Goal: Task Accomplishment & Management: Use online tool/utility

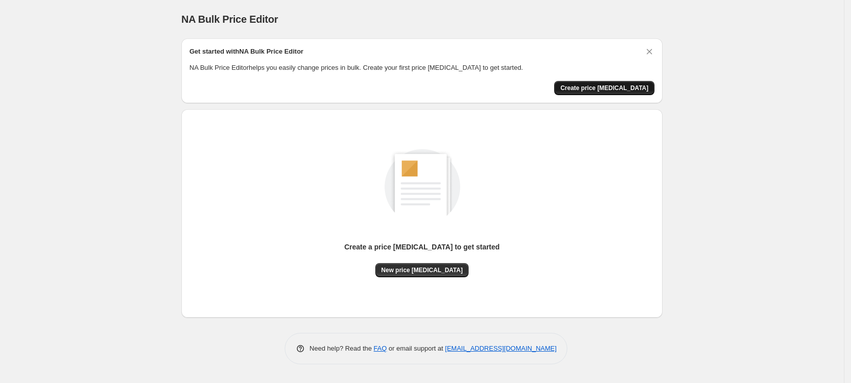
click at [595, 92] on button "Create price [MEDICAL_DATA]" at bounding box center [604, 88] width 100 height 14
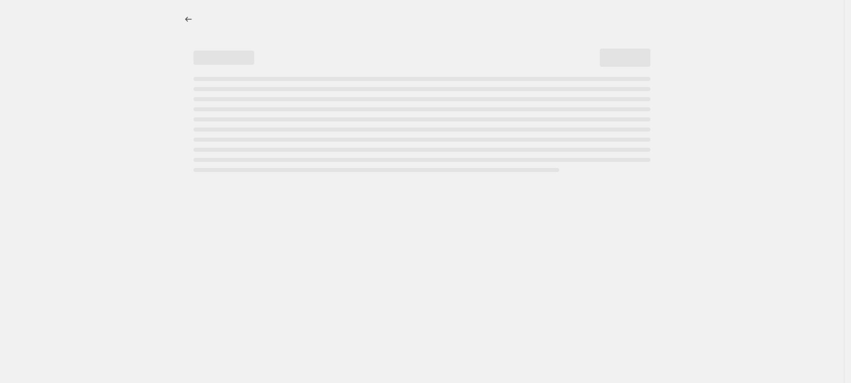
select select "percentage"
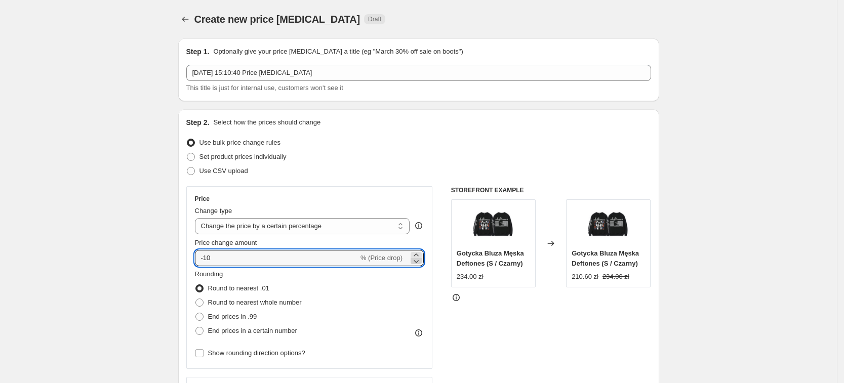
click at [417, 256] on icon at bounding box center [416, 261] width 10 height 10
click at [418, 270] on div "Rounding Round to nearest .01 Round to nearest whole number End prices in .99 E…" at bounding box center [309, 303] width 229 height 69
click at [421, 259] on icon at bounding box center [416, 261] width 10 height 10
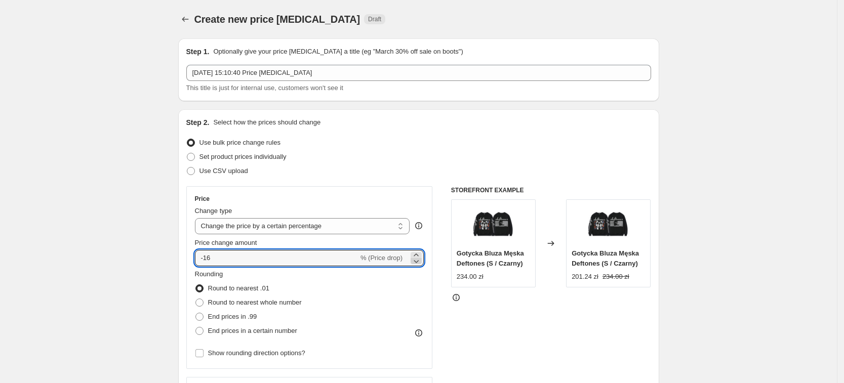
click at [421, 259] on icon at bounding box center [416, 261] width 10 height 10
click at [421, 261] on icon at bounding box center [416, 261] width 10 height 10
click at [418, 255] on icon at bounding box center [416, 255] width 5 height 3
click at [421, 253] on icon at bounding box center [416, 255] width 10 height 10
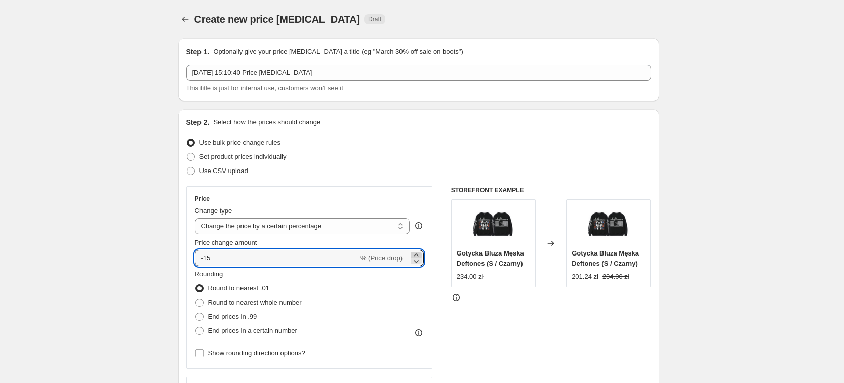
click at [421, 253] on icon at bounding box center [416, 255] width 10 height 10
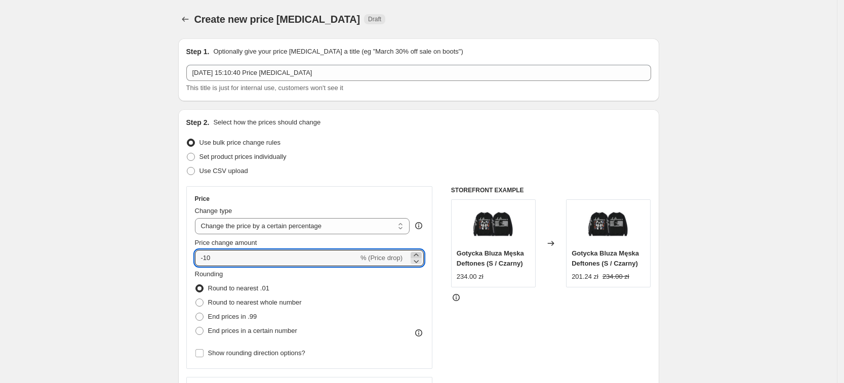
click at [421, 253] on icon at bounding box center [416, 255] width 10 height 10
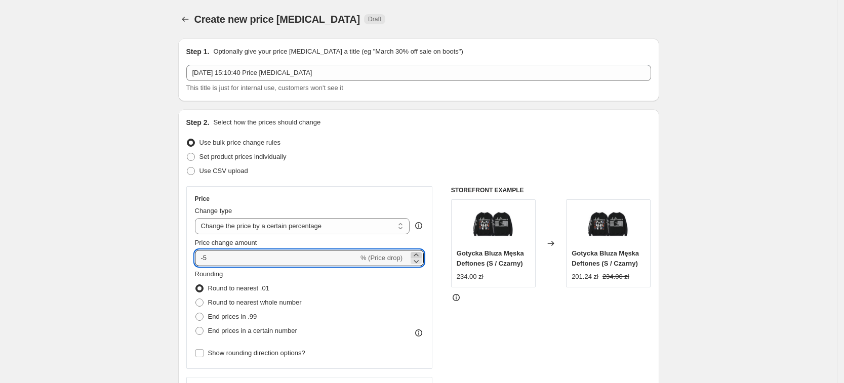
click at [421, 253] on icon at bounding box center [416, 255] width 10 height 10
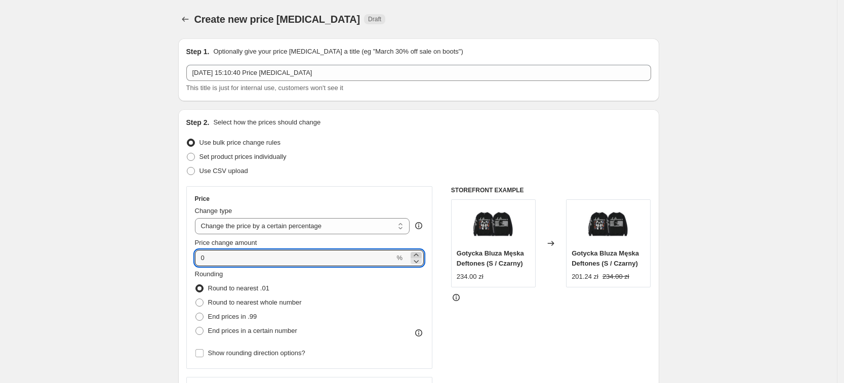
click at [421, 253] on icon at bounding box center [416, 255] width 10 height 10
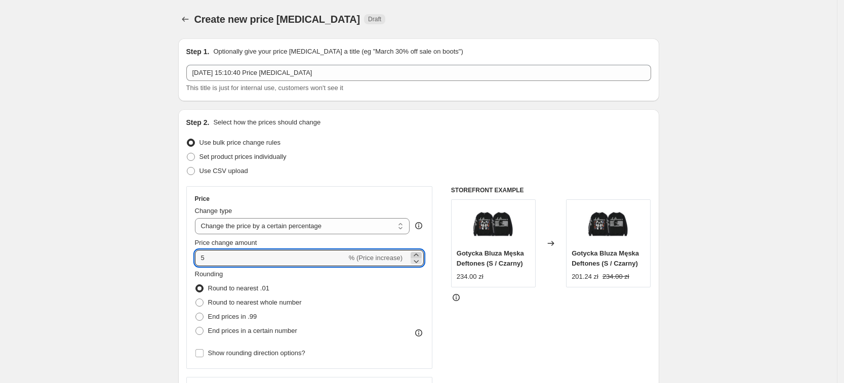
click at [421, 253] on icon at bounding box center [416, 255] width 10 height 10
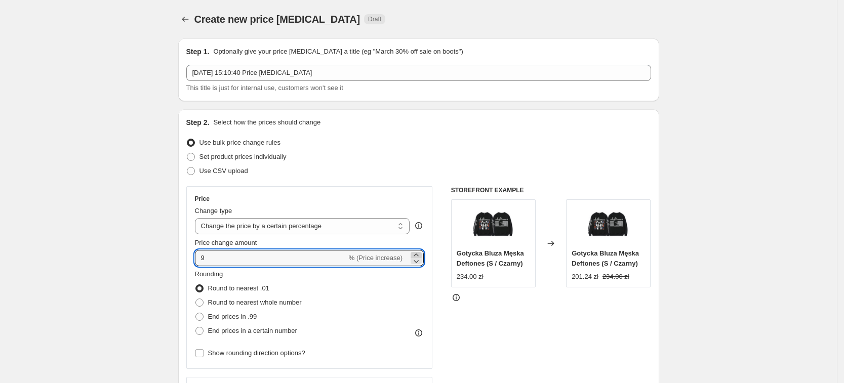
type input "10"
click at [290, 299] on span "Round to nearest whole number" at bounding box center [255, 303] width 94 height 8
click at [196, 299] on input "Round to nearest whole number" at bounding box center [195, 299] width 1 height 1
radio input "true"
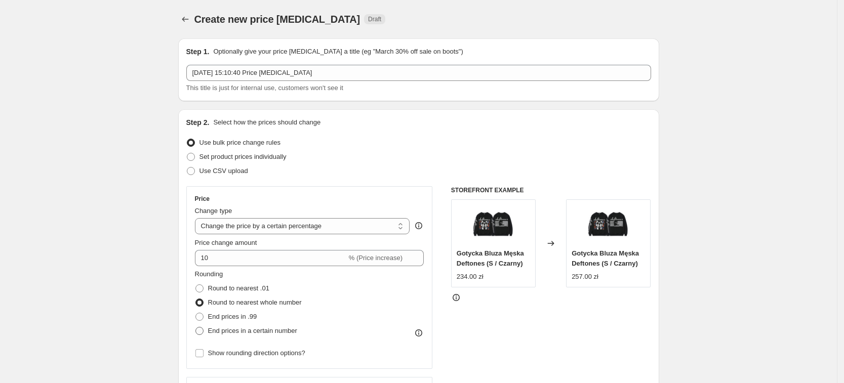
click at [285, 332] on span "End prices in a certain number" at bounding box center [252, 331] width 89 height 8
click at [196, 328] on input "End prices in a certain number" at bounding box center [195, 327] width 1 height 1
radio input "true"
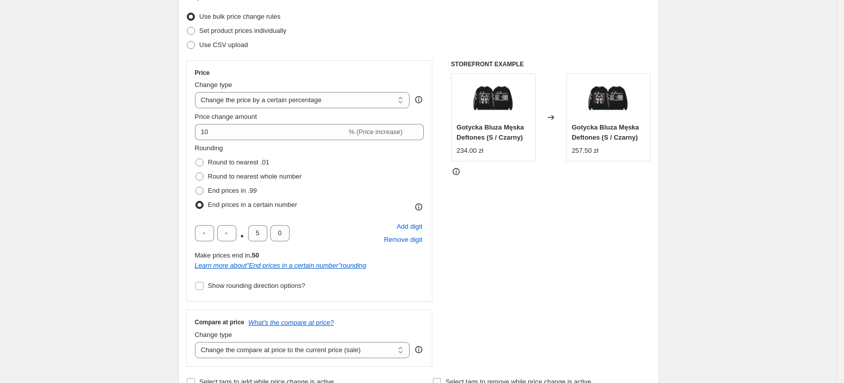
scroll to position [127, 0]
click at [233, 228] on input "text" at bounding box center [226, 233] width 19 height 16
type input "9"
drag, startPoint x: 265, startPoint y: 229, endPoint x: 232, endPoint y: 235, distance: 33.5
click at [232, 235] on div "9 . 5 0" at bounding box center [242, 233] width 95 height 16
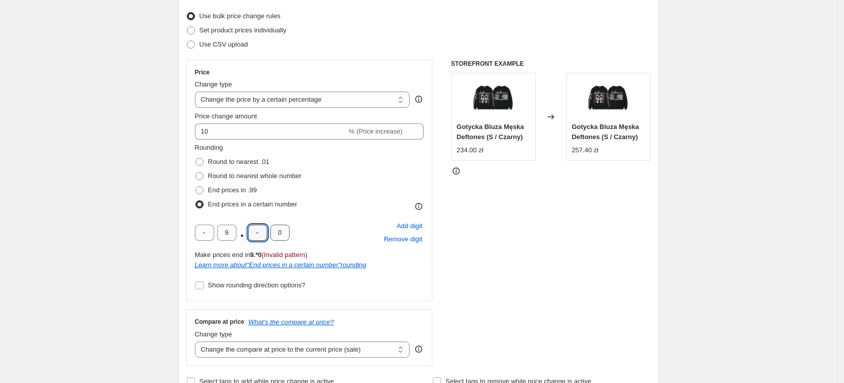
type input "0"
click at [651, 327] on div "STOREFRONT EXAMPLE Gotycka Bluza Męska Deftones (S / Czarny) 234.00 zł Changed …" at bounding box center [551, 213] width 200 height 307
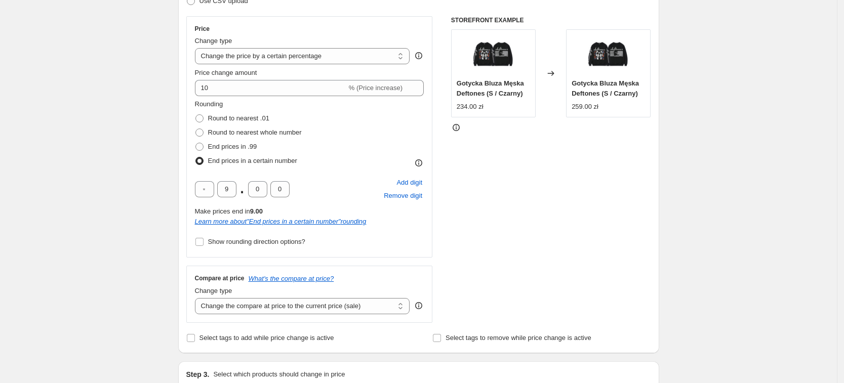
scroll to position [253, 0]
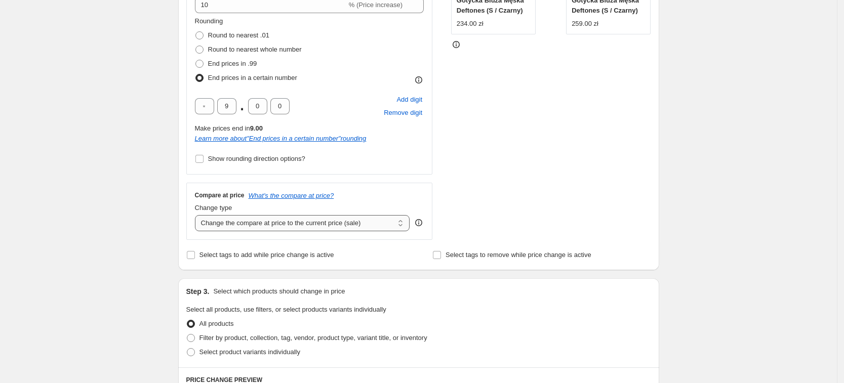
click at [247, 226] on select "Change the compare at price to the current price (sale) Change the compare at p…" at bounding box center [302, 223] width 215 height 16
select select "no_change"
click at [198, 215] on select "Change the compare at price to the current price (sale) Change the compare at p…" at bounding box center [302, 223] width 215 height 16
click at [247, 226] on select "Change the compare at price to the current price (sale) Change the compare at p…" at bounding box center [302, 223] width 215 height 16
click at [128, 186] on div "Create new price change job. This page is ready Create new price change job Dra…" at bounding box center [418, 284] width 837 height 1074
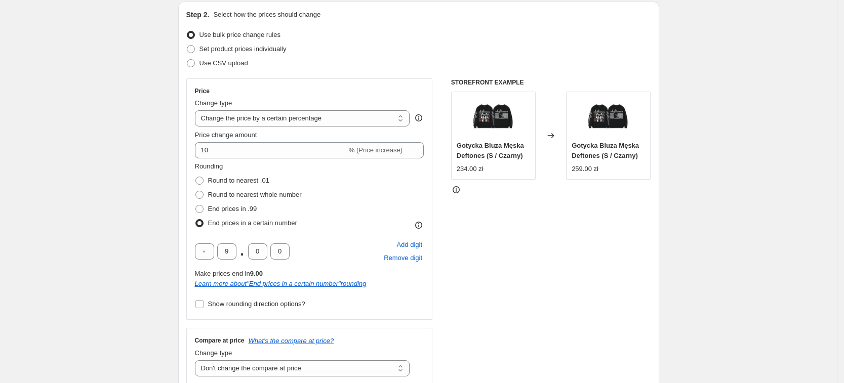
scroll to position [127, 0]
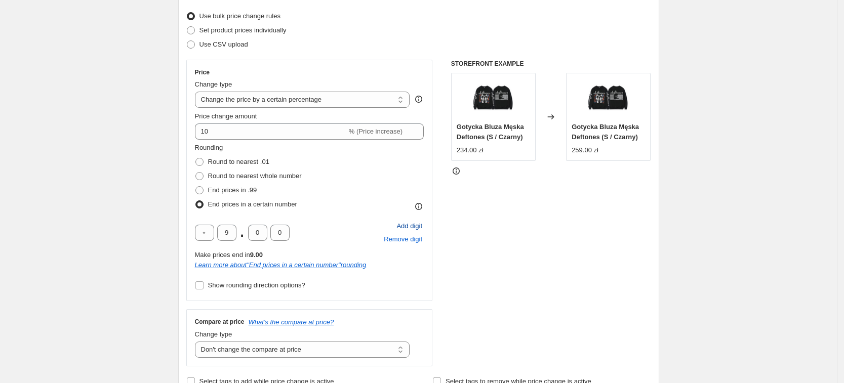
click at [413, 230] on span "Add digit" at bounding box center [409, 226] width 26 height 10
click at [410, 241] on span "Remove digit" at bounding box center [403, 239] width 38 height 10
type input "9"
click at [410, 241] on span "Remove digit" at bounding box center [403, 239] width 38 height 10
type input "9"
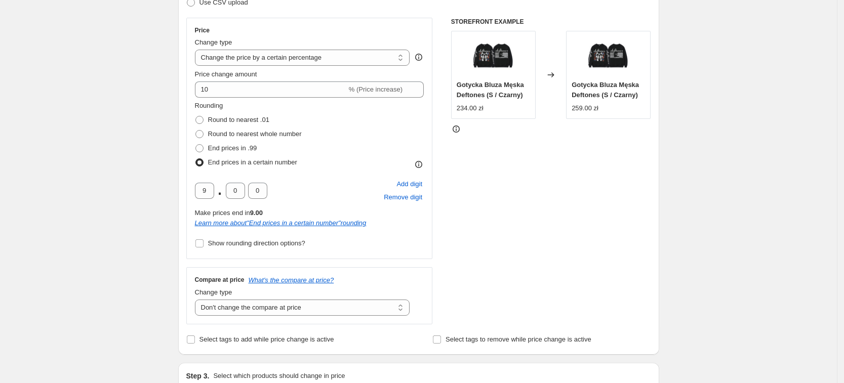
scroll to position [190, 0]
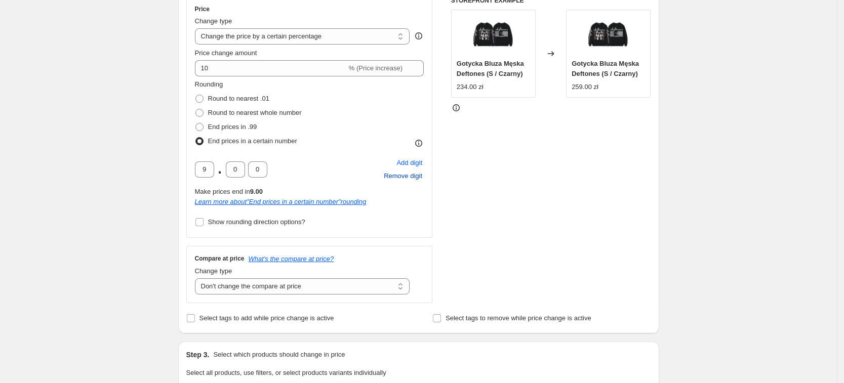
click at [394, 179] on span "Remove digit" at bounding box center [403, 176] width 38 height 10
click at [408, 162] on span "Add digit" at bounding box center [409, 163] width 26 height 10
click at [204, 167] on input "text" at bounding box center [204, 169] width 19 height 16
type input "9"
click at [109, 129] on div "Create new price change job. This page is ready Create new price change job Dra…" at bounding box center [418, 347] width 837 height 1074
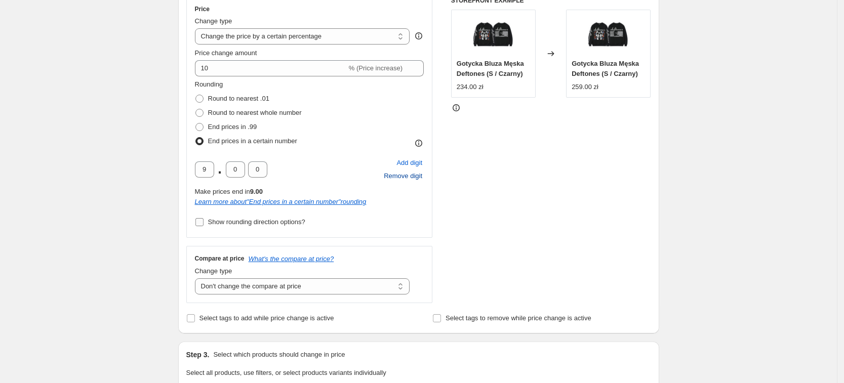
click at [277, 223] on span "Show rounding direction options?" at bounding box center [256, 222] width 97 height 8
click at [204, 223] on input "Show rounding direction options?" at bounding box center [199, 222] width 8 height 8
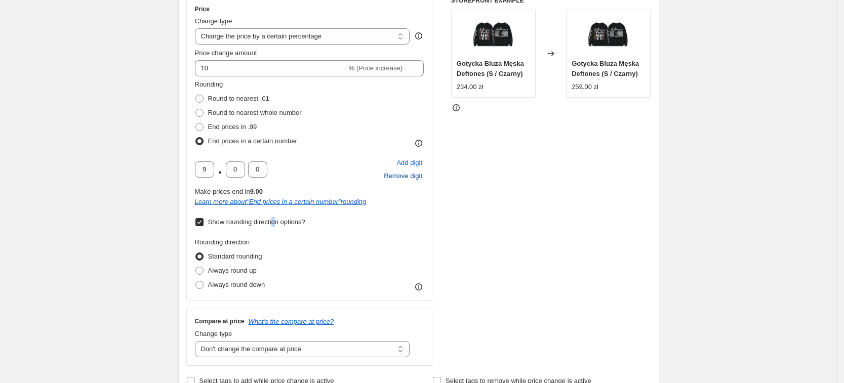
click at [276, 223] on span "Show rounding direction options?" at bounding box center [256, 222] width 97 height 8
click at [272, 222] on span "Show rounding direction options?" at bounding box center [256, 222] width 97 height 8
click at [204, 222] on input "Show rounding direction options?" at bounding box center [199, 222] width 8 height 8
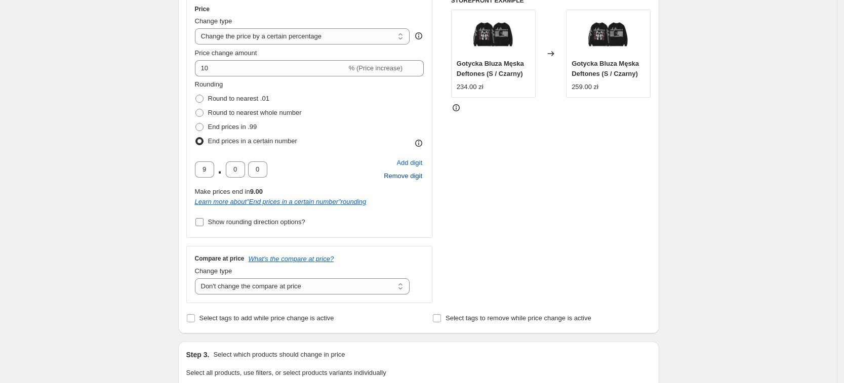
click at [271, 224] on span "Show rounding direction options?" at bounding box center [256, 222] width 97 height 8
click at [204, 224] on input "Show rounding direction options?" at bounding box center [199, 222] width 8 height 8
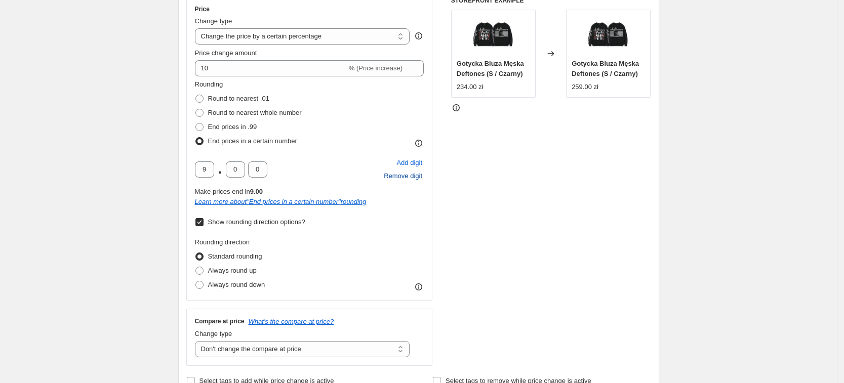
click at [268, 224] on span "Show rounding direction options?" at bounding box center [256, 222] width 97 height 8
click at [204, 224] on input "Show rounding direction options?" at bounding box center [199, 222] width 8 height 8
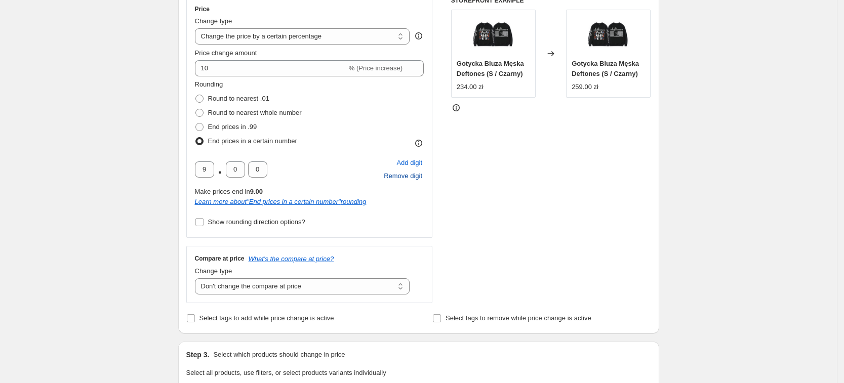
click at [250, 232] on div "Price Change type Change the price to a certain amount Change the price by a ce…" at bounding box center [309, 116] width 247 height 241
click at [250, 228] on label "Show rounding direction options?" at bounding box center [250, 222] width 110 height 14
click at [204, 226] on input "Show rounding direction options?" at bounding box center [199, 222] width 8 height 8
checkbox input "true"
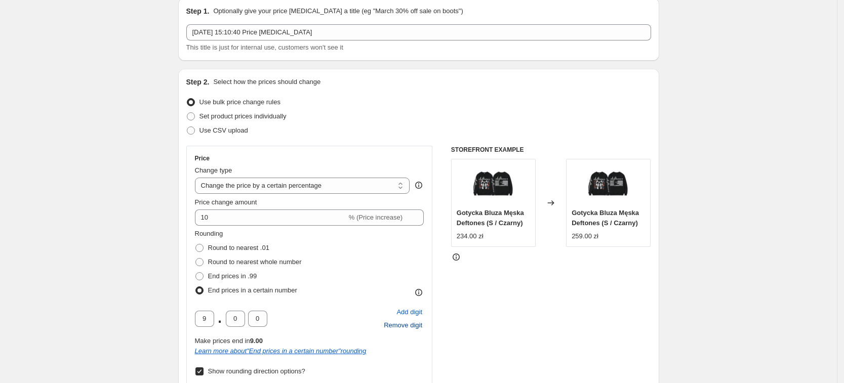
scroll to position [0, 0]
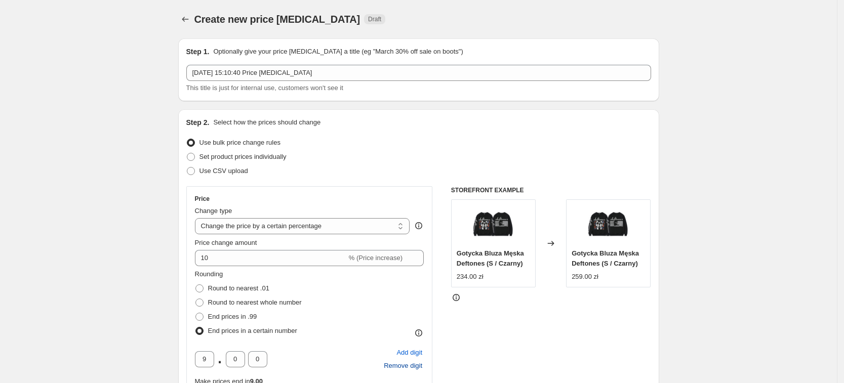
click at [459, 301] on icon at bounding box center [456, 297] width 7 height 7
click at [459, 331] on div "STOREFRONT EXAMPLE Gotycka Bluza Męska Deftones (S / Czarny) 234.00 zł Changed …" at bounding box center [551, 371] width 200 height 370
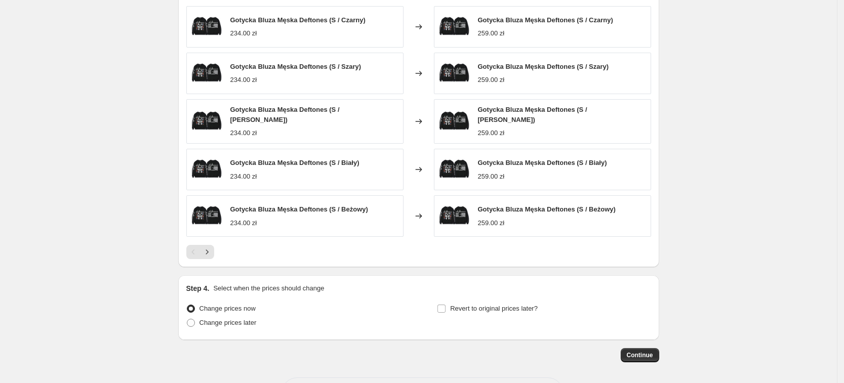
scroll to position [751, 0]
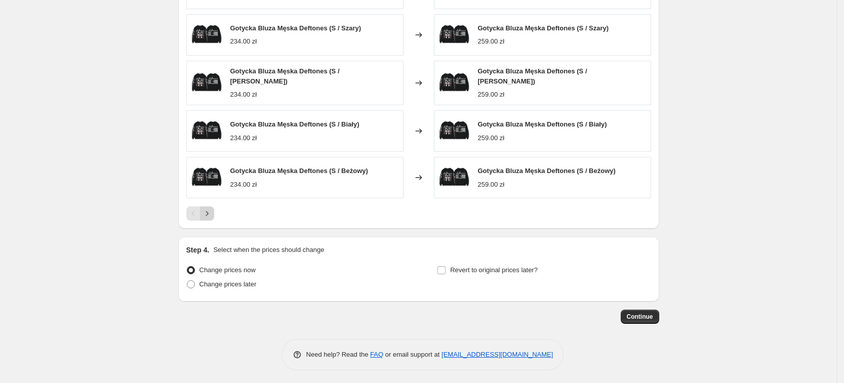
click at [207, 209] on icon "Next" at bounding box center [207, 214] width 10 height 10
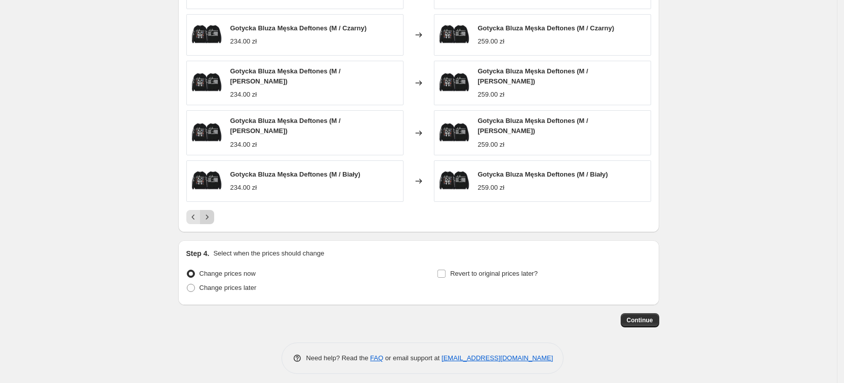
click at [209, 213] on icon "Next" at bounding box center [207, 217] width 10 height 10
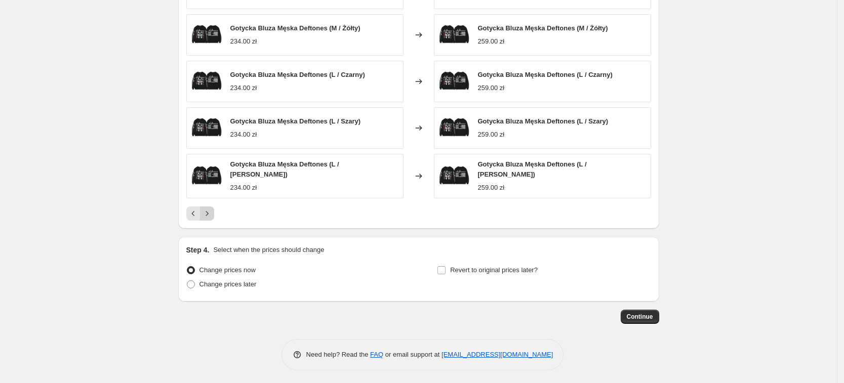
click at [211, 213] on icon "Next" at bounding box center [207, 214] width 10 height 10
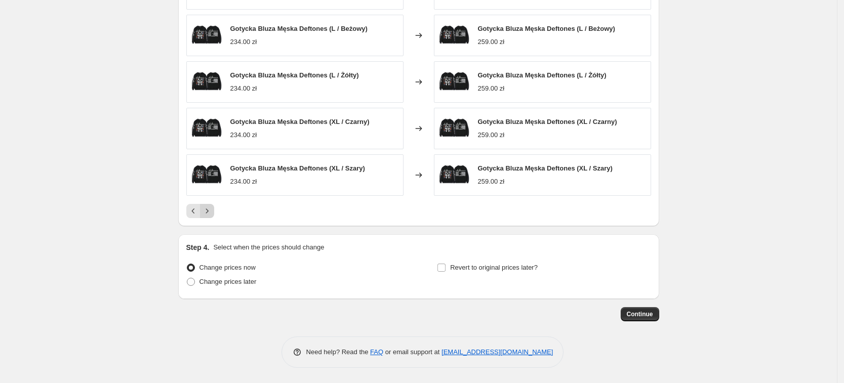
click at [210, 213] on icon "Next" at bounding box center [207, 211] width 10 height 10
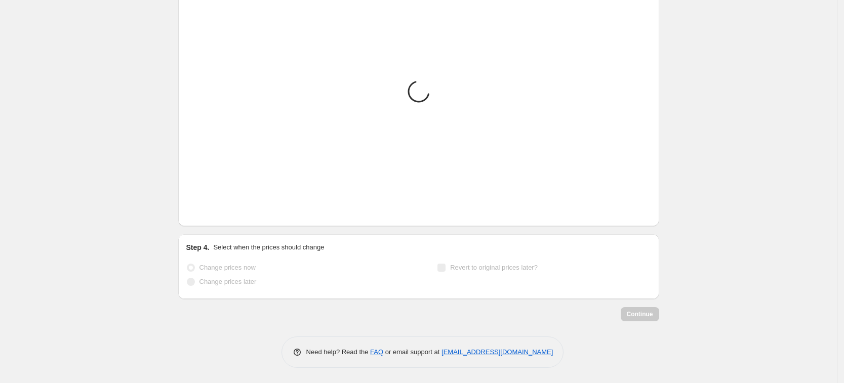
click at [212, 211] on icon "Next" at bounding box center [207, 211] width 10 height 10
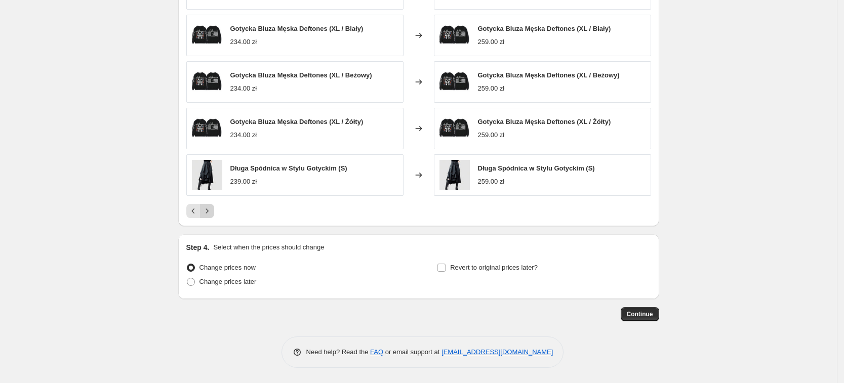
click at [212, 211] on icon "Next" at bounding box center [207, 211] width 10 height 10
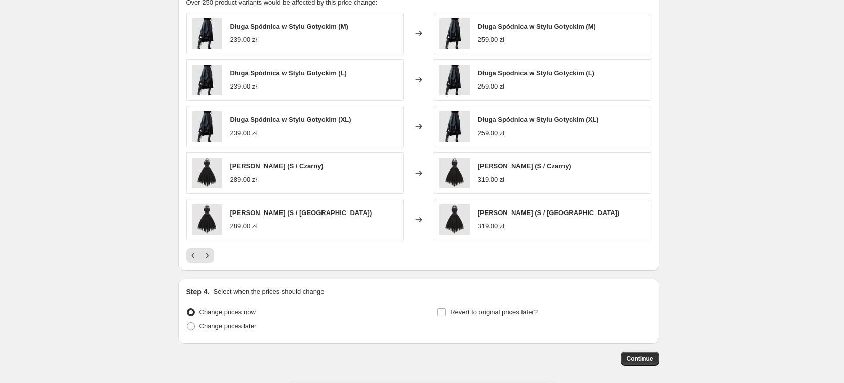
scroll to position [687, 0]
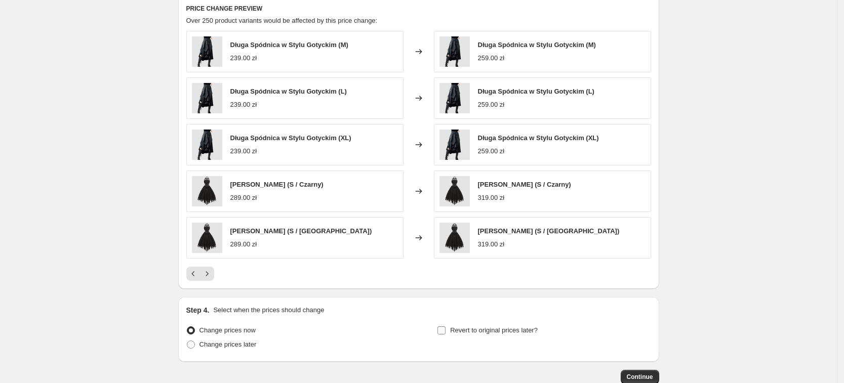
click at [529, 335] on span "Revert to original prices later?" at bounding box center [494, 331] width 88 height 10
click at [516, 327] on span "Revert to original prices later?" at bounding box center [494, 331] width 88 height 8
click at [446, 327] on input "Revert to original prices later?" at bounding box center [441, 331] width 8 height 8
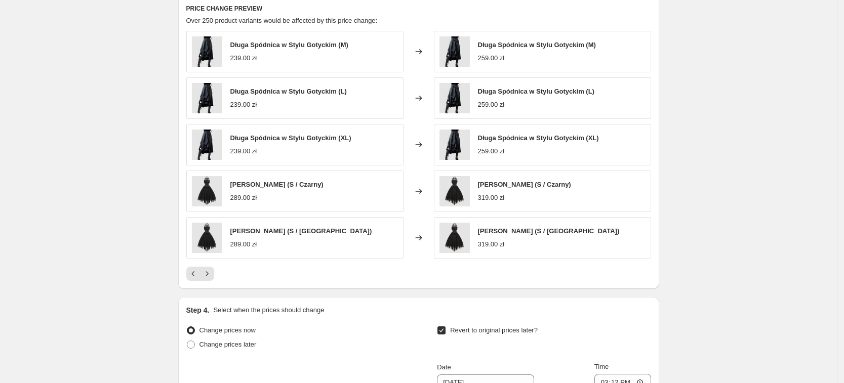
click at [517, 327] on span "Revert to original prices later?" at bounding box center [494, 331] width 88 height 8
click at [446, 327] on input "Revert to original prices later?" at bounding box center [441, 331] width 8 height 8
checkbox input "false"
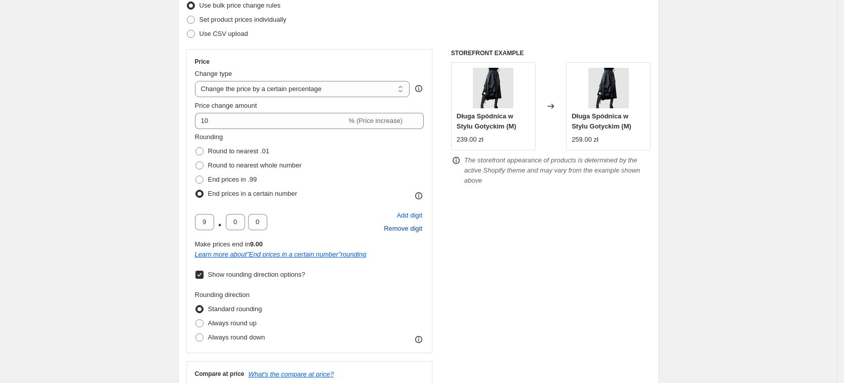
scroll to position [127, 0]
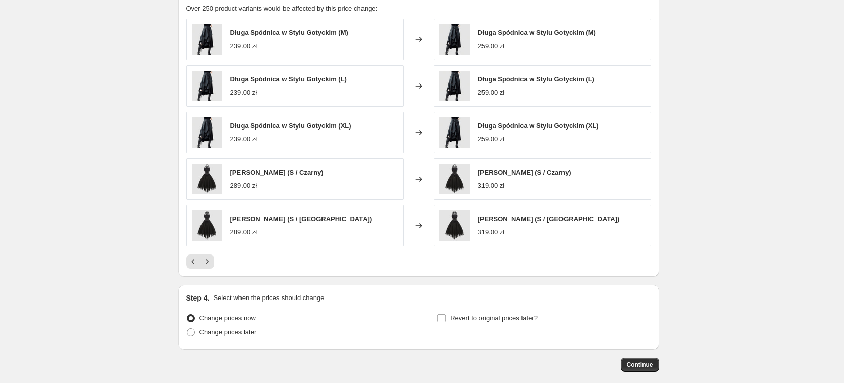
scroll to position [751, 0]
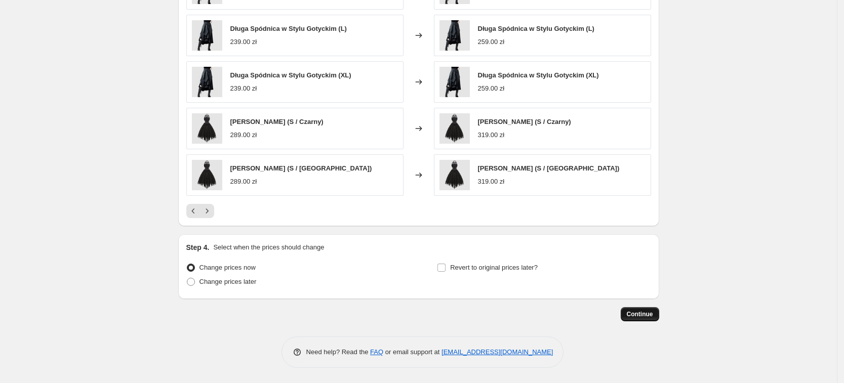
click at [637, 310] on button "Continue" at bounding box center [640, 314] width 38 height 14
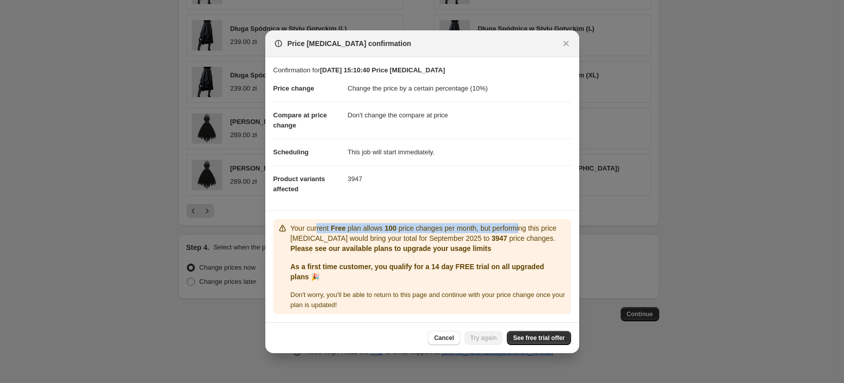
drag, startPoint x: 316, startPoint y: 231, endPoint x: 519, endPoint y: 228, distance: 203.0
click at [519, 228] on p "Your current Free plan allows 100 price changes per month, but performing this …" at bounding box center [429, 233] width 276 height 20
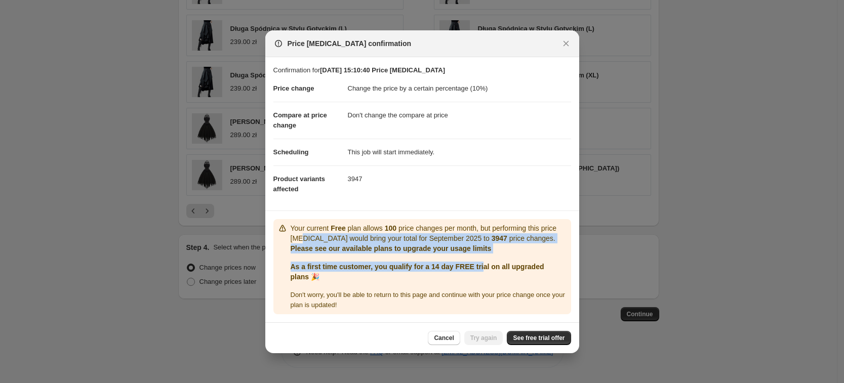
drag, startPoint x: 303, startPoint y: 235, endPoint x: 489, endPoint y: 261, distance: 188.1
click at [489, 261] on div "Your current Free plan allows 100 price changes per month, but performing this …" at bounding box center [429, 266] width 276 height 87
click at [489, 263] on b "As a first time customer, you qualify for a 14 day FREE trial on all upgraded p…" at bounding box center [418, 272] width 254 height 18
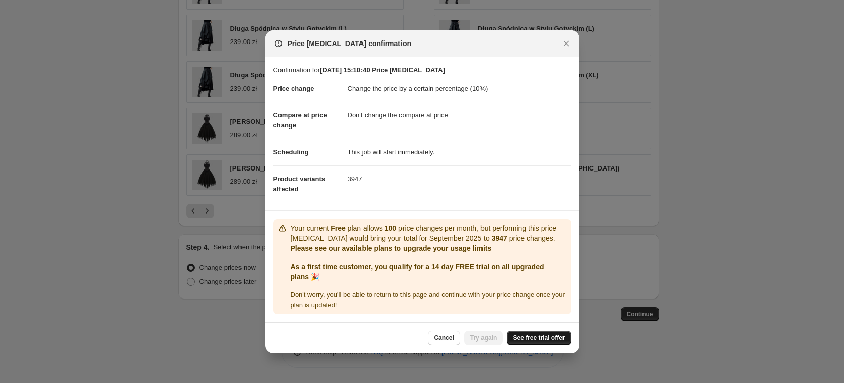
click at [533, 335] on span "See free trial offer" at bounding box center [539, 338] width 52 height 8
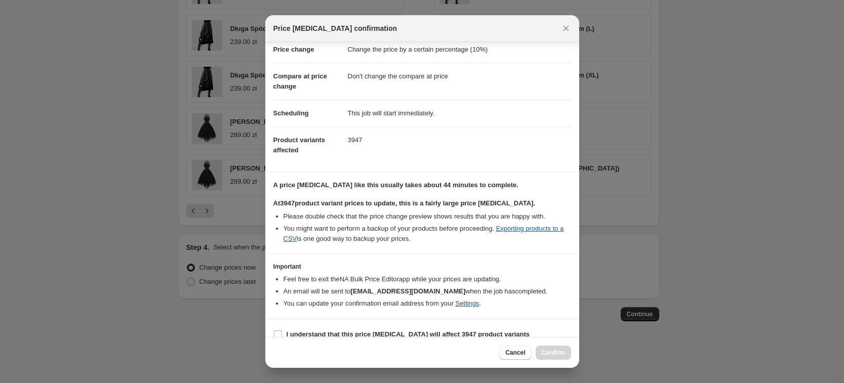
scroll to position [36, 0]
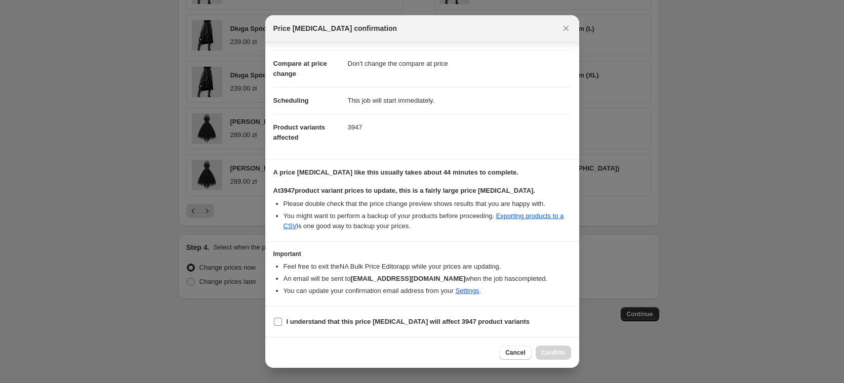
click at [425, 324] on b "I understand that this price change job will affect 3947 product variants" at bounding box center [409, 322] width 244 height 8
click at [282, 324] on input "I understand that this price change job will affect 3947 product variants" at bounding box center [278, 322] width 8 height 8
checkbox input "true"
click at [550, 348] on button "Confirm" at bounding box center [553, 353] width 35 height 14
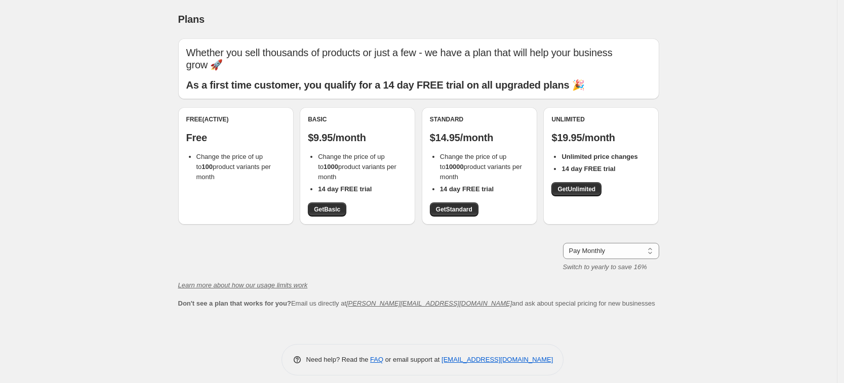
click at [378, 21] on div "Plans" at bounding box center [418, 19] width 481 height 14
click at [473, 219] on div "Standard $14.95/month Change the price of up to 10000 product variants per mont…" at bounding box center [479, 165] width 115 height 117
click at [468, 205] on link "Get Standard" at bounding box center [454, 210] width 49 height 14
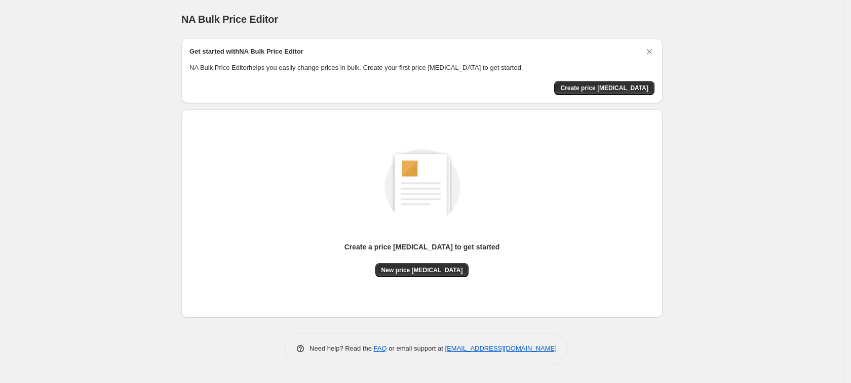
click at [630, 193] on div "Create a price [MEDICAL_DATA] to get started New price [MEDICAL_DATA]" at bounding box center [421, 203] width 465 height 150
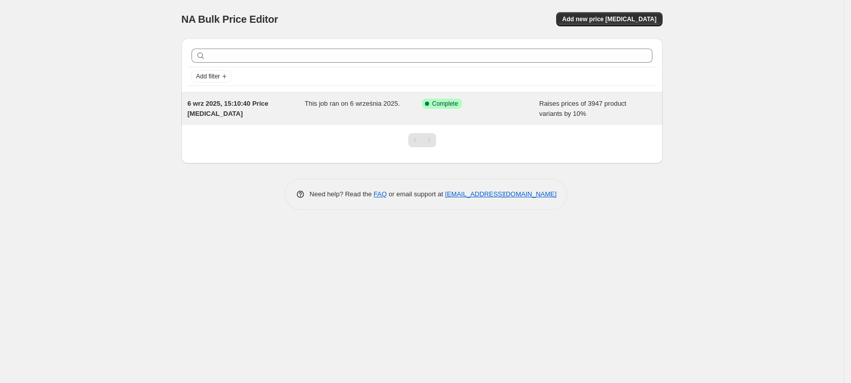
click at [398, 102] on div "This job ran on 6 września 2025." at bounding box center [363, 109] width 117 height 20
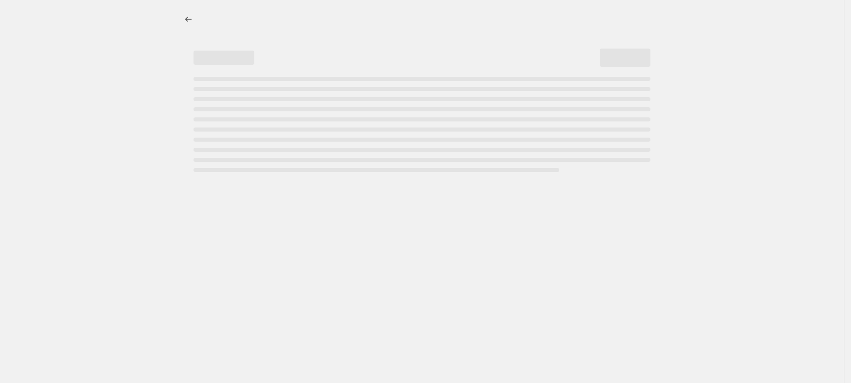
select select "percentage"
select select "no_change"
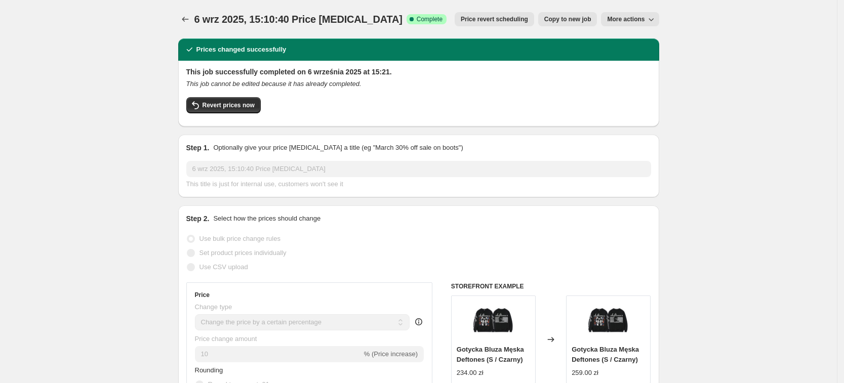
click at [190, 17] on icon "Price change jobs" at bounding box center [185, 19] width 10 height 10
